Goal: Information Seeking & Learning: Learn about a topic

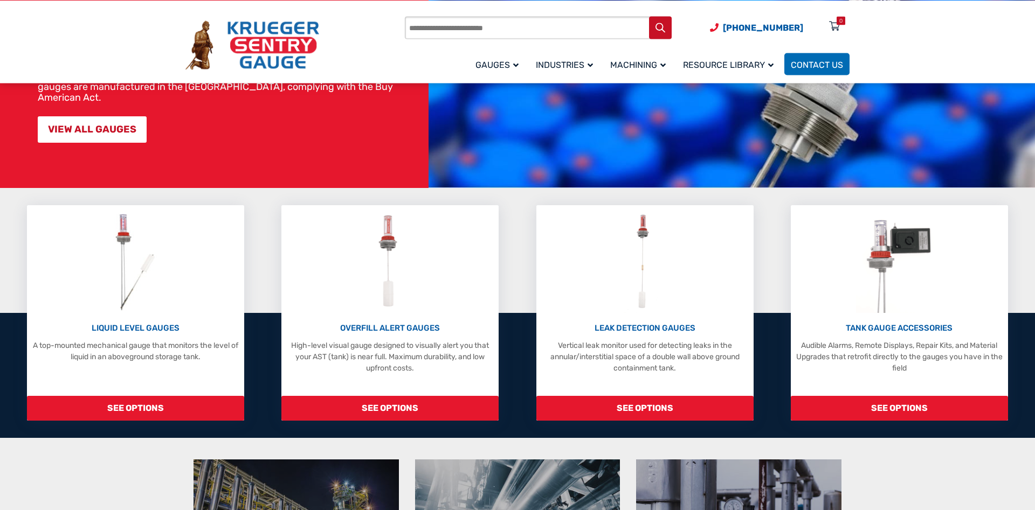
scroll to position [165, 0]
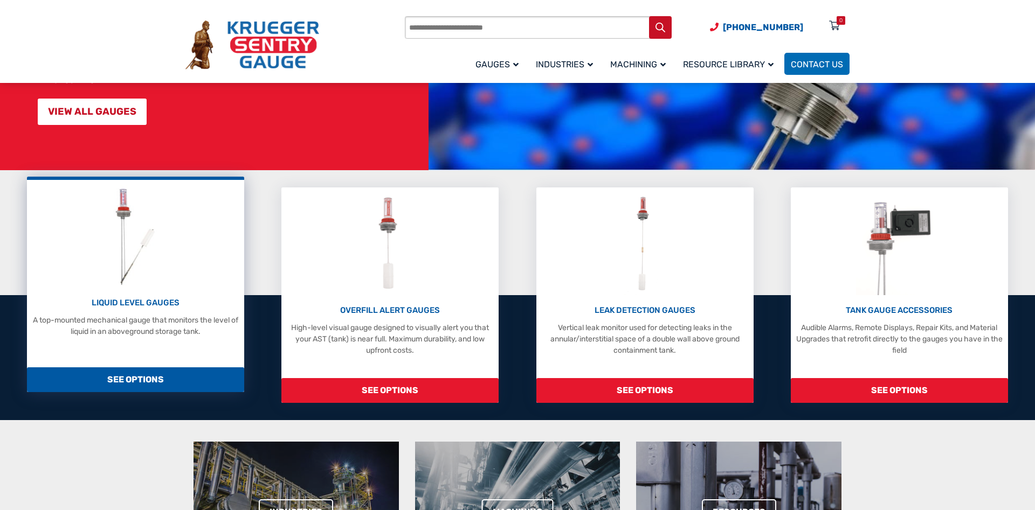
click at [142, 375] on span "SEE OPTIONS" at bounding box center [135, 380] width 217 height 25
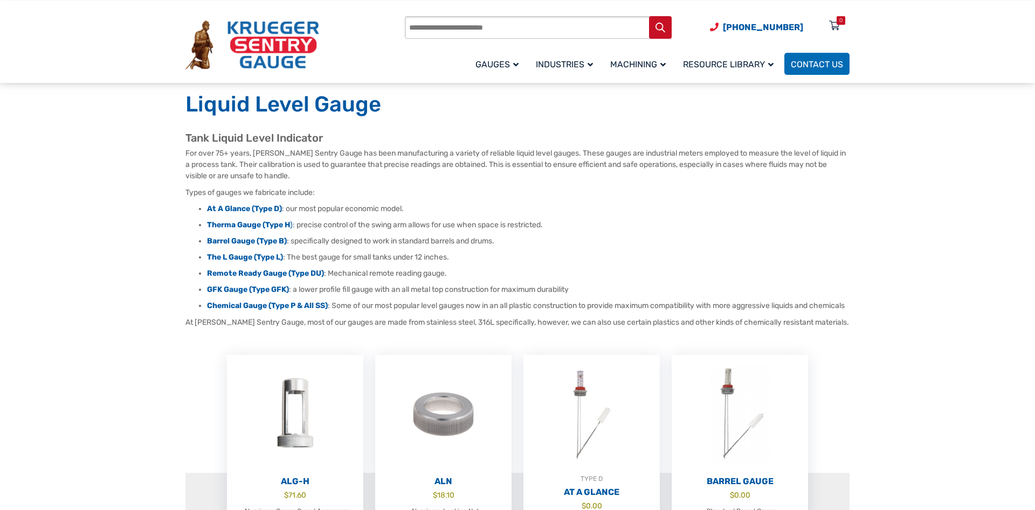
scroll to position [55, 0]
click at [255, 311] on strong "Chemical Gauge (Type P & All SS)" at bounding box center [267, 307] width 121 height 9
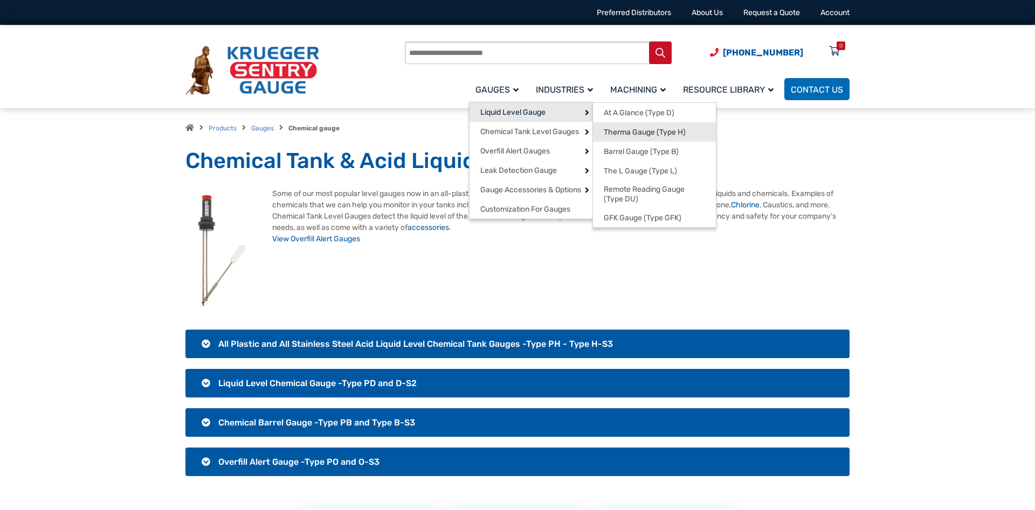
click at [621, 133] on span "Therma Gauge (Type H)" at bounding box center [645, 133] width 82 height 10
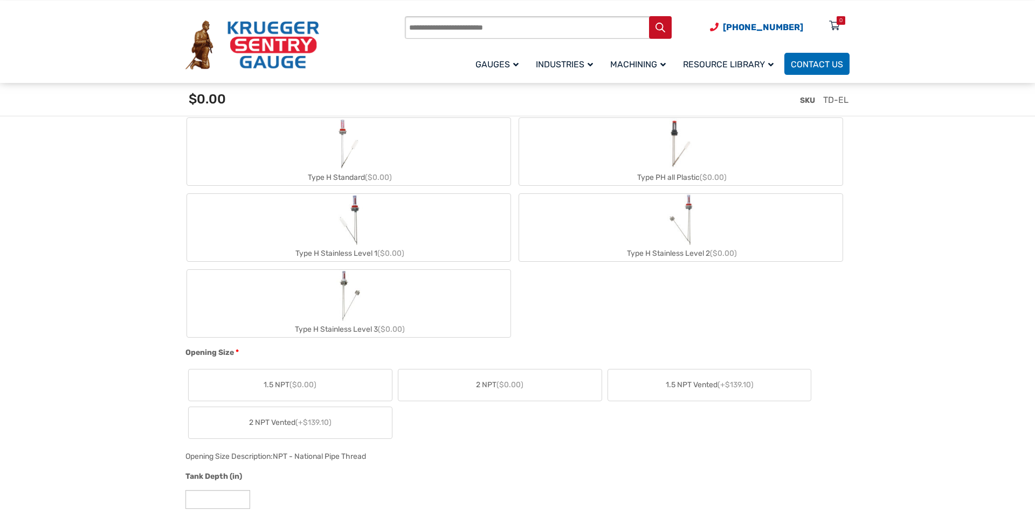
scroll to position [495, 0]
